Goal: Check status

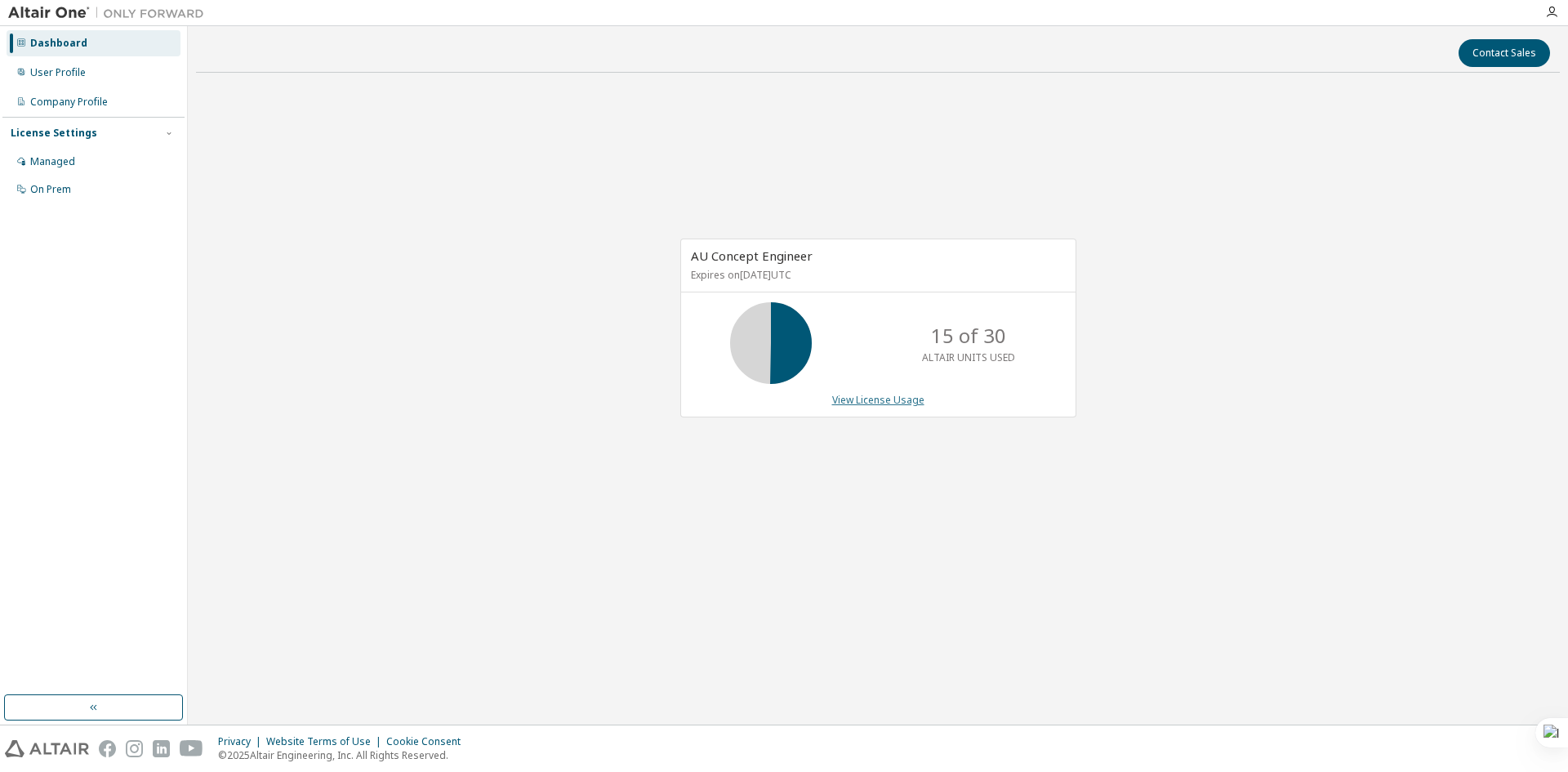
click at [896, 397] on link "View License Usage" at bounding box center [878, 399] width 93 height 14
